Goal: Browse casually

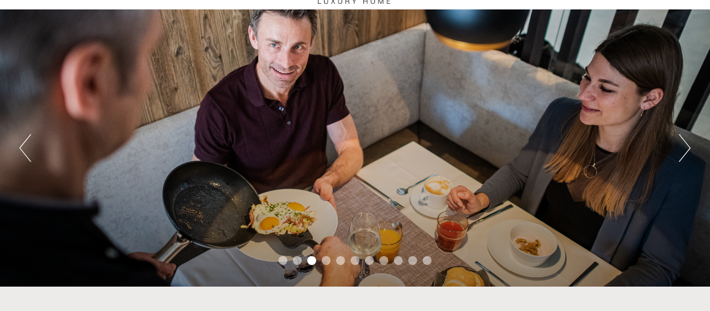
scroll to position [67, 0]
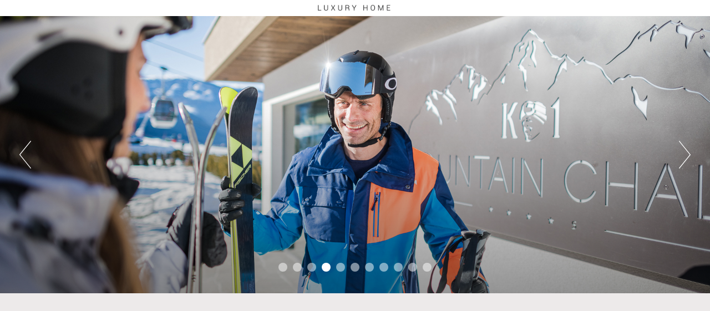
click at [678, 152] on div "Previous Next 1 2 3 4 5 6 7 8 9 10 11" at bounding box center [355, 154] width 710 height 277
click at [679, 153] on button "Next" at bounding box center [685, 155] width 12 height 28
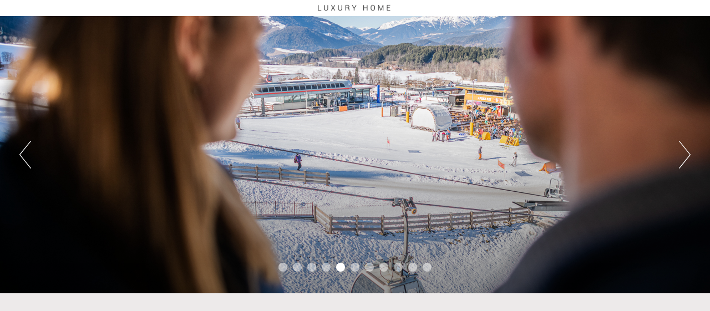
click at [679, 153] on button "Next" at bounding box center [685, 155] width 12 height 28
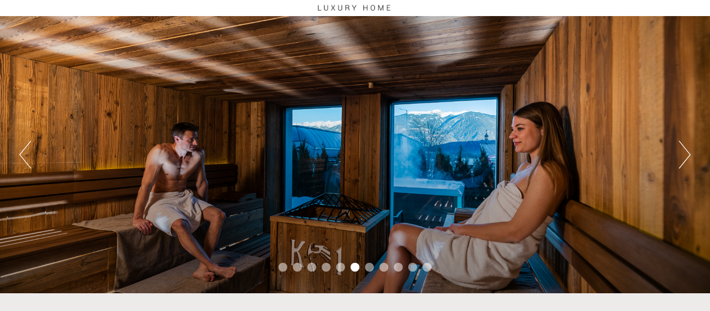
click at [679, 153] on button "Next" at bounding box center [685, 155] width 12 height 28
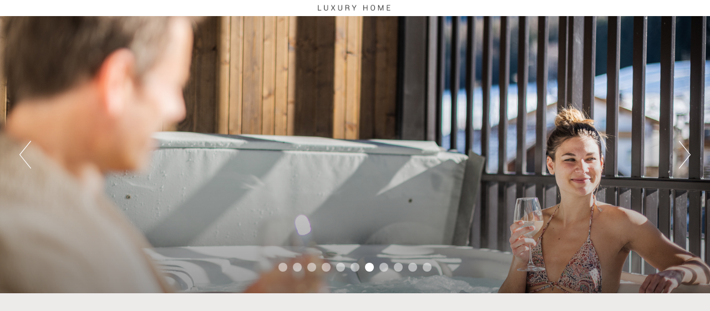
click at [679, 153] on button "Next" at bounding box center [685, 155] width 12 height 28
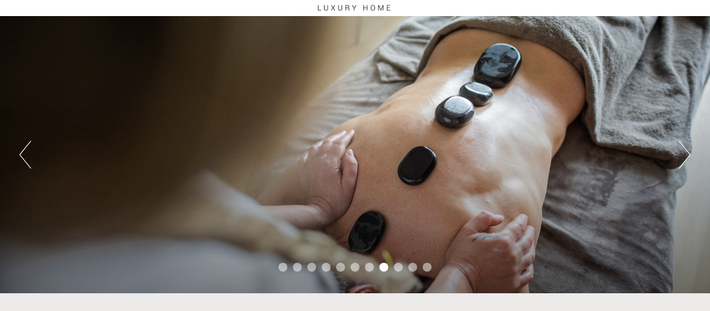
click at [679, 153] on button "Next" at bounding box center [685, 155] width 12 height 28
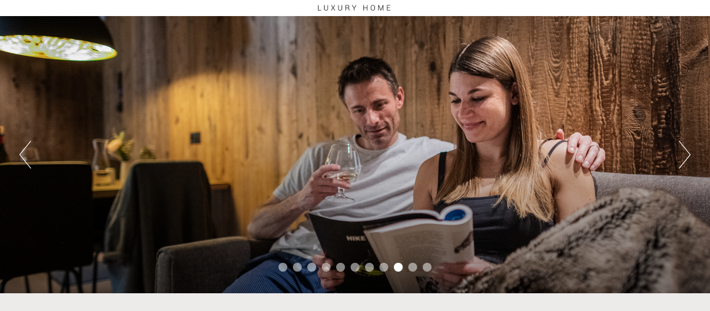
click at [679, 153] on button "Next" at bounding box center [685, 155] width 12 height 28
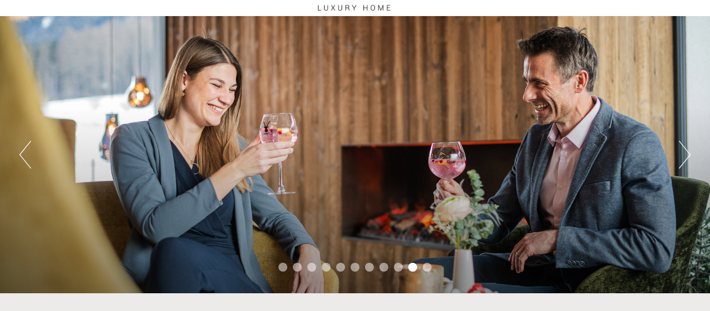
click at [679, 153] on button "Next" at bounding box center [685, 155] width 12 height 28
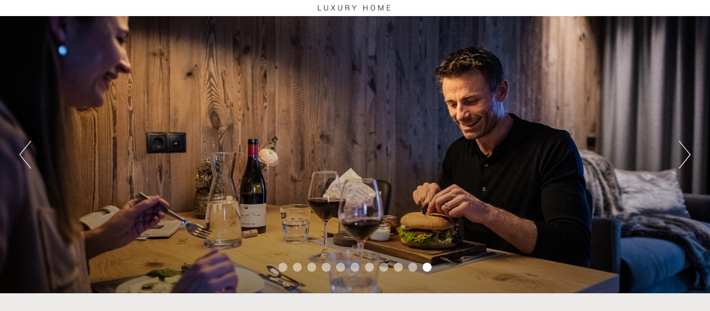
click at [679, 153] on button "Next" at bounding box center [685, 155] width 12 height 28
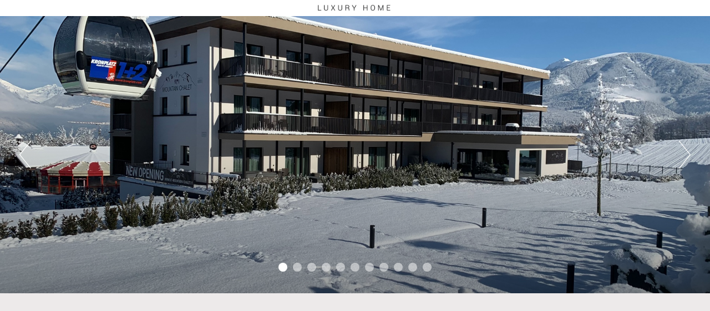
click at [686, 151] on button "Next" at bounding box center [685, 155] width 12 height 28
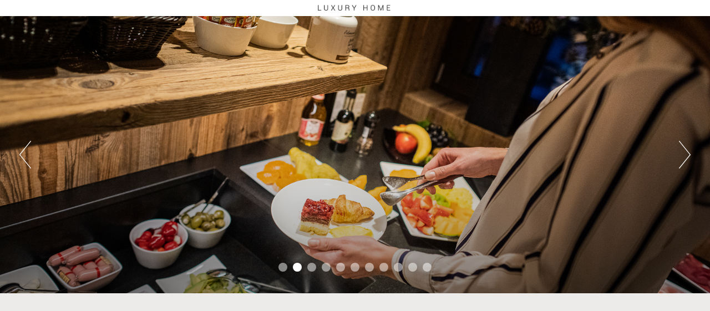
click at [686, 151] on button "Next" at bounding box center [685, 155] width 12 height 28
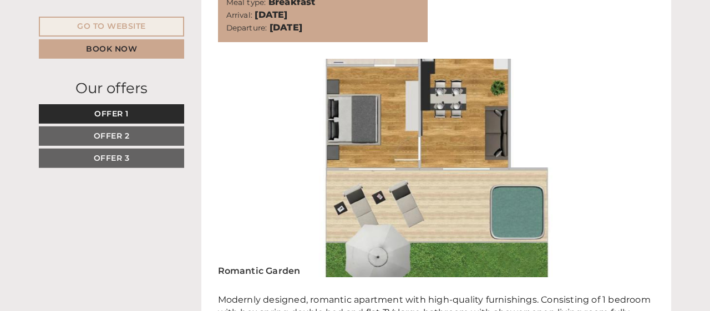
scroll to position [630, 0]
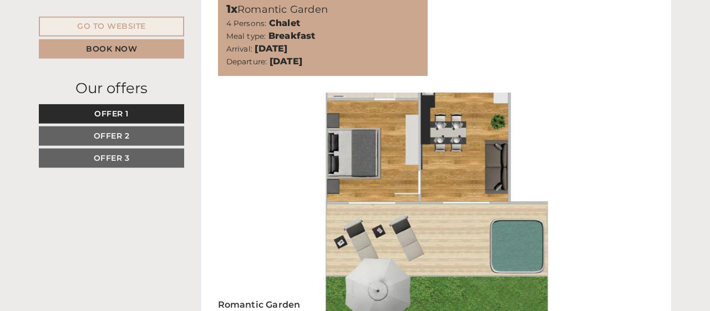
click at [481, 170] on img at bounding box center [436, 202] width 437 height 218
click at [434, 165] on img at bounding box center [436, 202] width 437 height 218
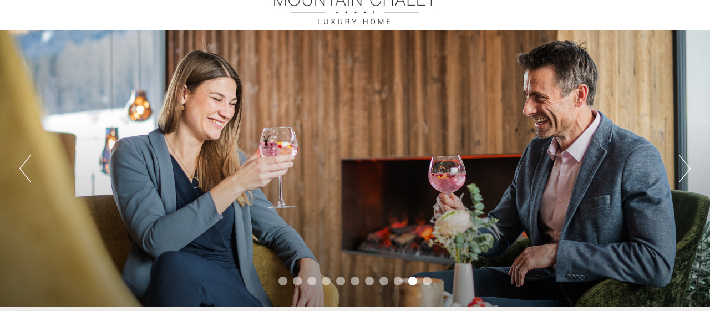
scroll to position [7, 0]
